Goal: Complete application form

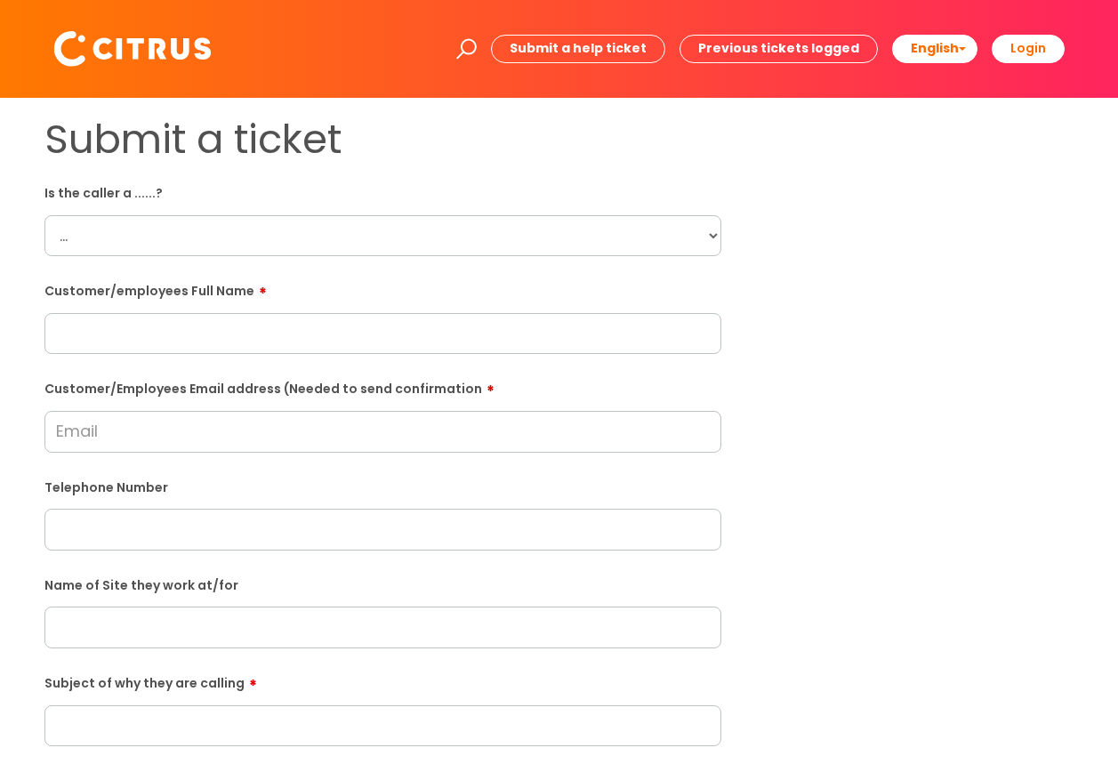
click at [709, 235] on select "... Citrus Customer Citrus Employee [DEMOGRAPHIC_DATA] Supplier" at bounding box center [382, 235] width 677 height 41
select select "Citrus Employee"
click at [44, 215] on select "... Citrus Customer Citrus Employee Contractor Supplier" at bounding box center [382, 235] width 677 height 41
paste input "Nigel Millington"
type input "Nigel Millington"
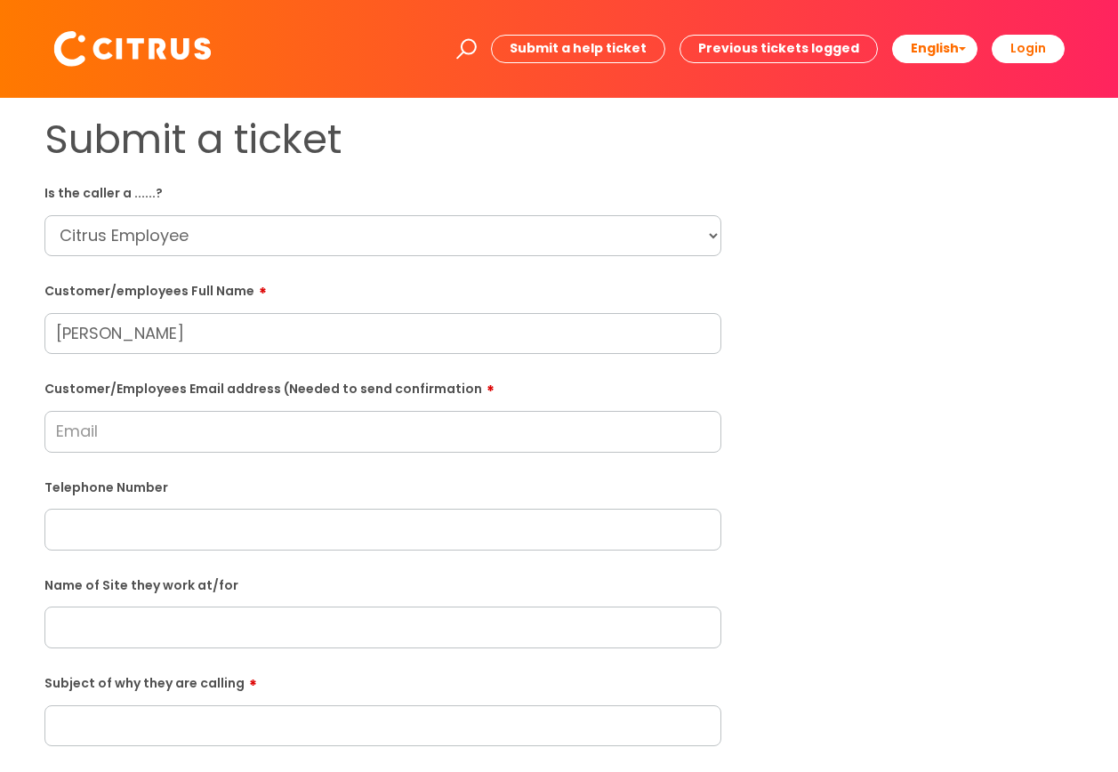
paste input "nmillington503@gmail.com"
type input "nmillington503@gmail.com"
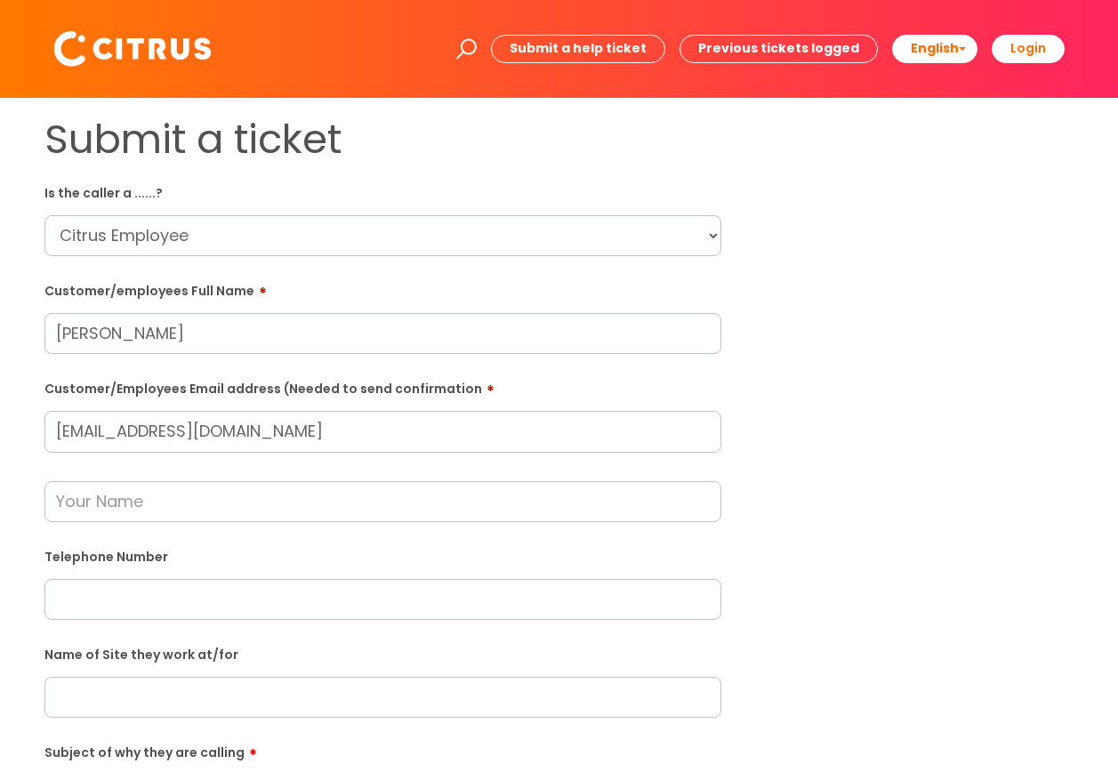
paste input "07777236884"
type input "07777236884"
click at [116, 500] on input "text" at bounding box center [382, 501] width 677 height 41
type input "Julie Glover"
click at [153, 699] on input "text" at bounding box center [382, 697] width 677 height 41
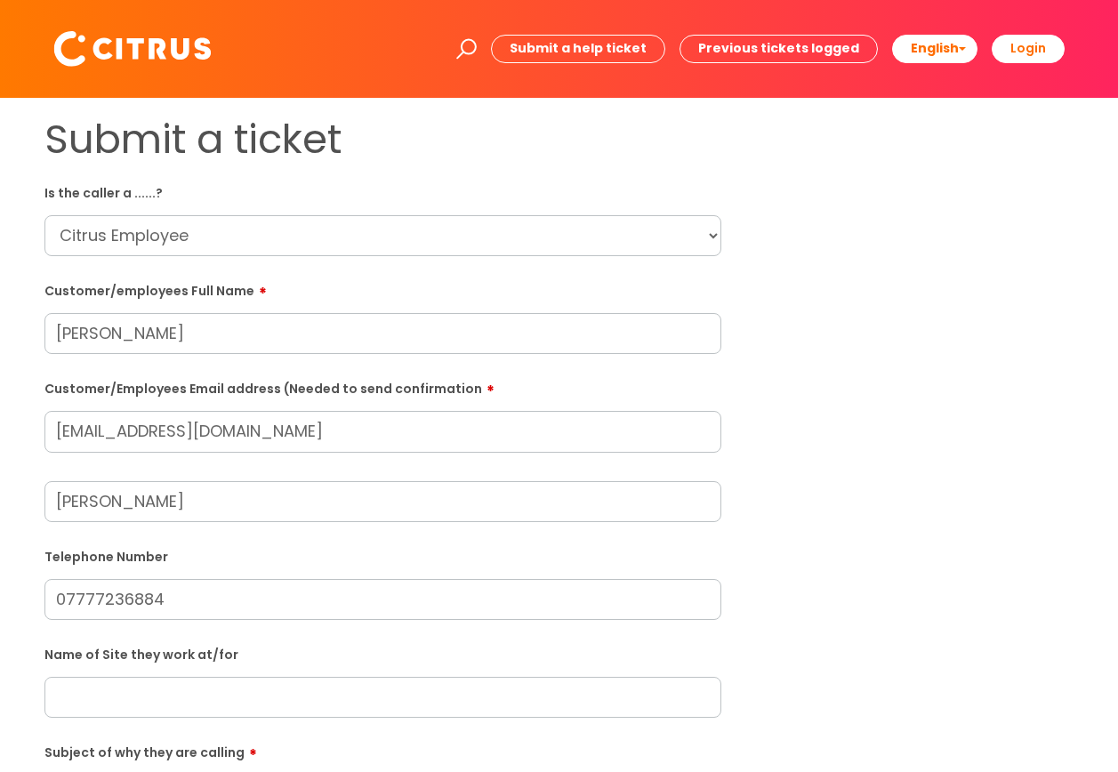
type input "G"
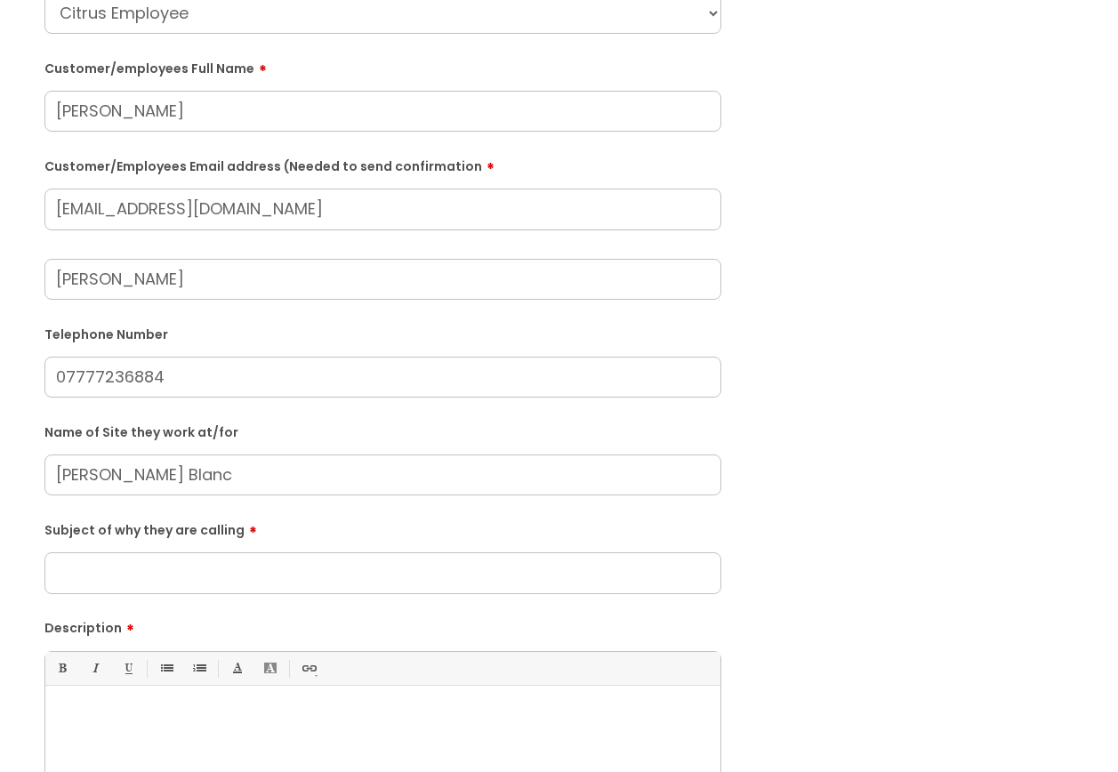
scroll to position [249, 0]
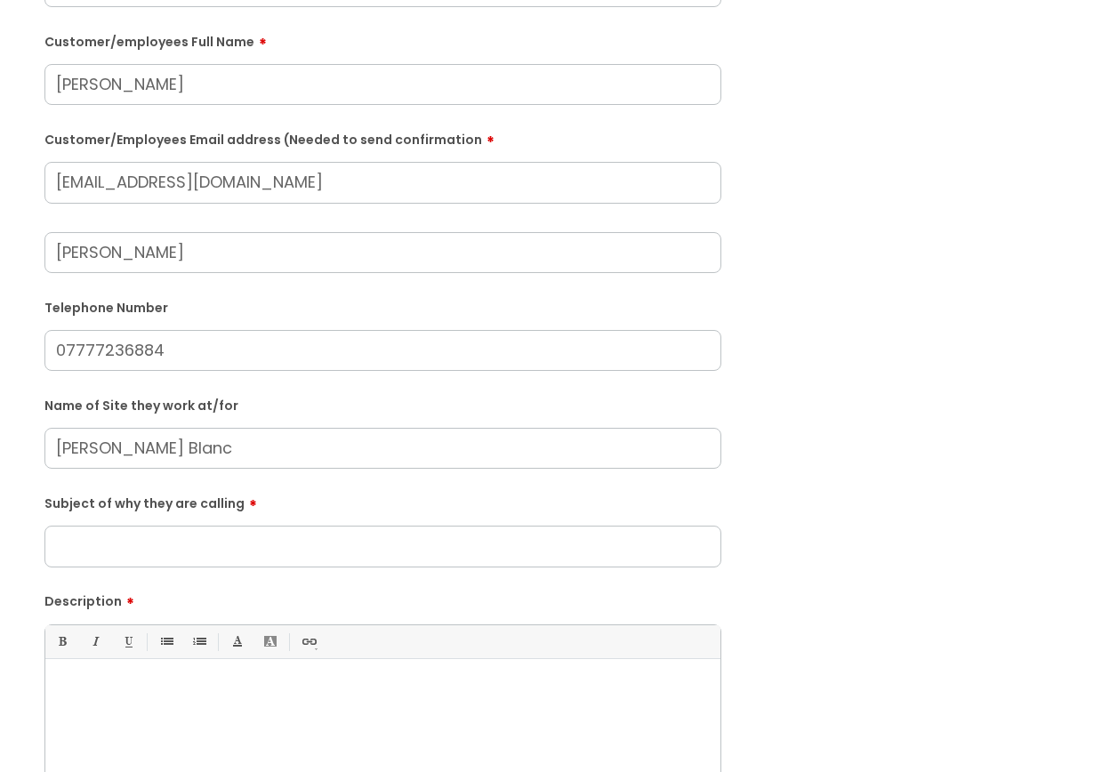
type input "Blasier Blanc"
click at [212, 535] on input "Subject of why they are calling" at bounding box center [382, 546] width 677 height 41
type input "Clocking in"
click at [141, 696] on p at bounding box center [383, 690] width 649 height 16
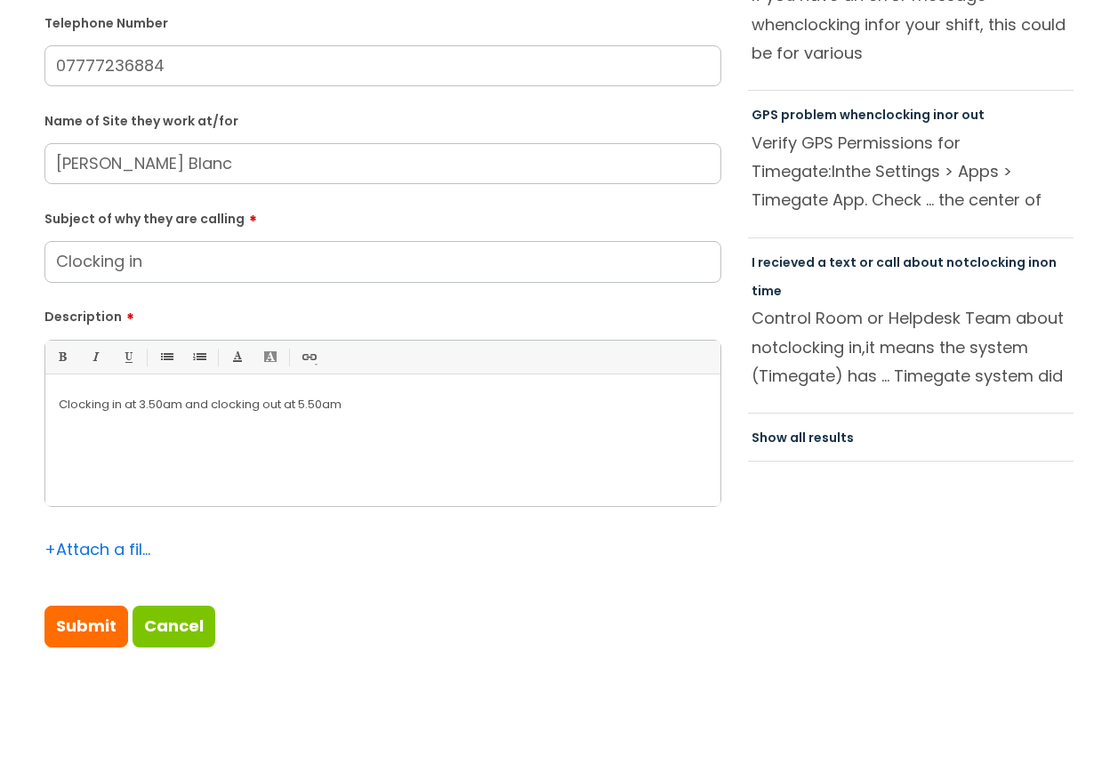
scroll to position [545, 0]
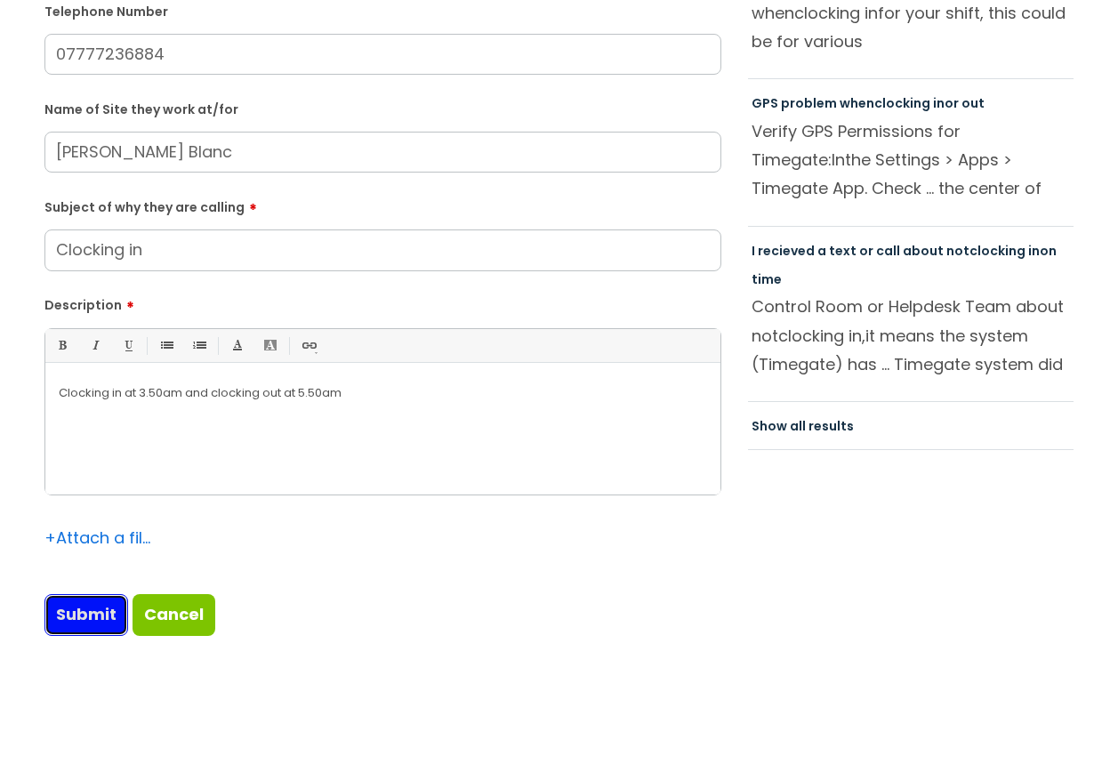
click at [87, 612] on input "Submit" at bounding box center [86, 614] width 84 height 41
type input "Please Wait..."
